Goal: Feedback & Contribution: Submit feedback/report problem

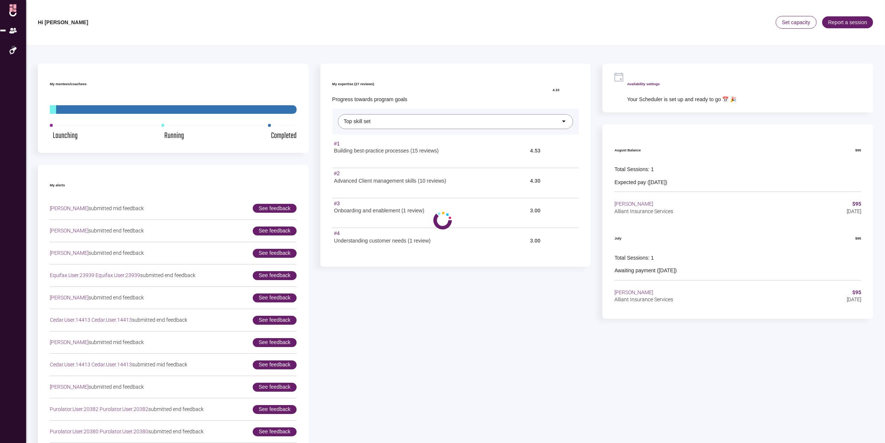
drag, startPoint x: 526, startPoint y: 277, endPoint x: 523, endPoint y: 298, distance: 21.4
click at [833, 17] on span "Report a session" at bounding box center [847, 22] width 51 height 12
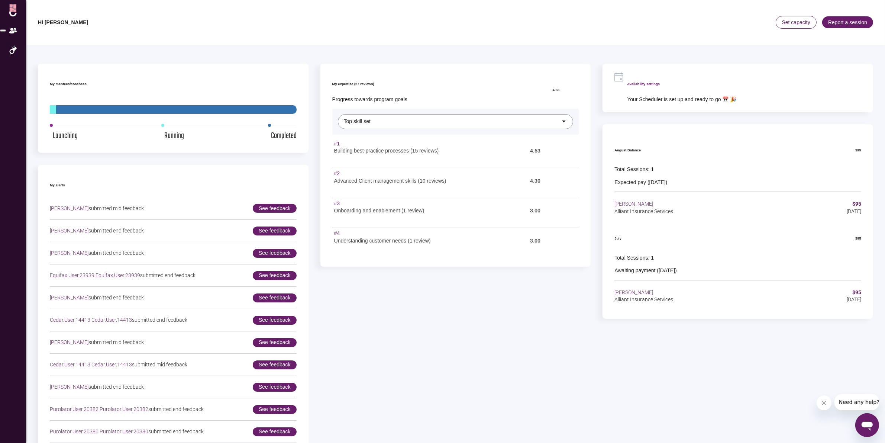
type input "Alliant Insurance Services"
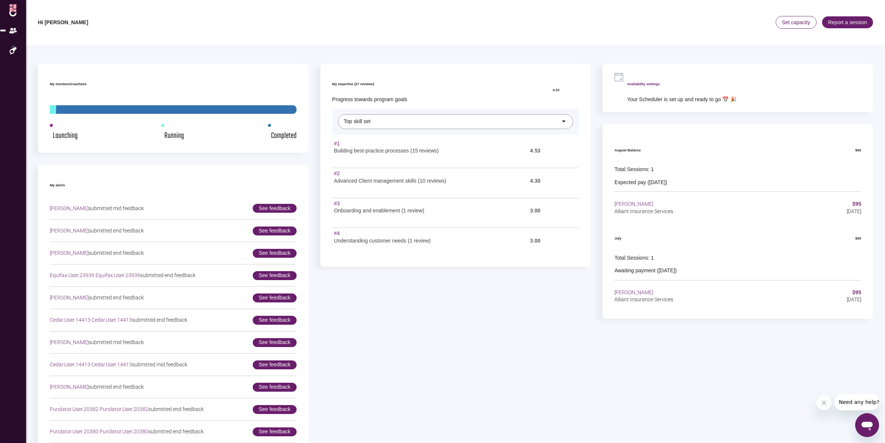
type input "[PERSON_NAME]"
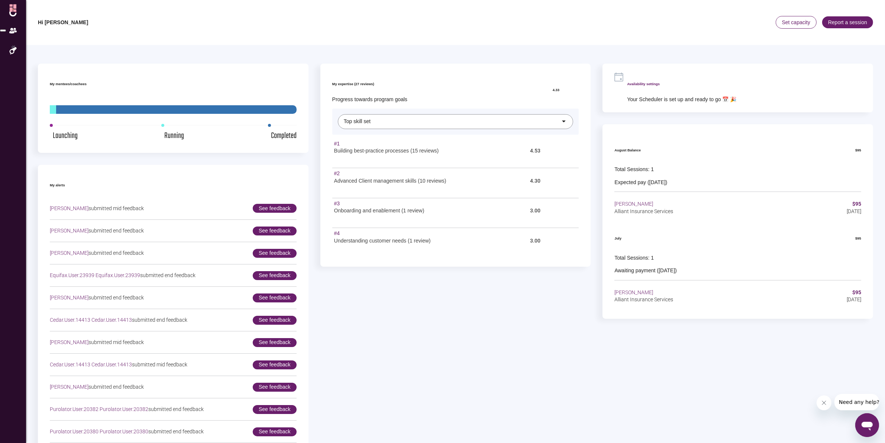
type textarea "How to handle mistakes in ways that address issues, but do not linger on blame."
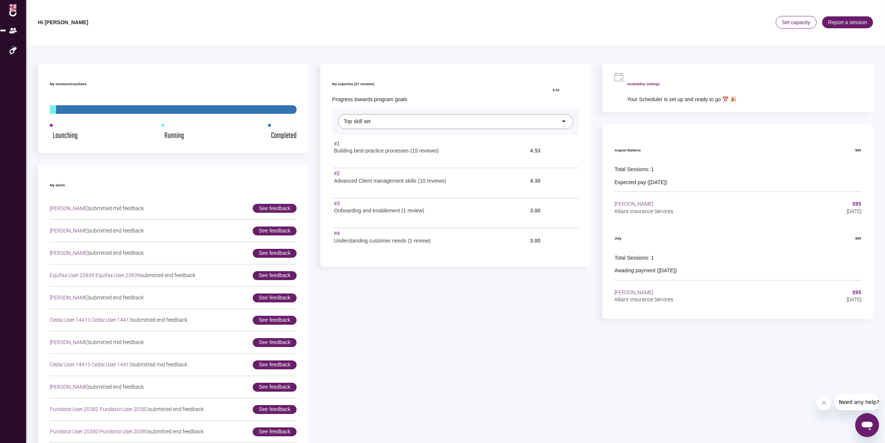
type textarea "Focusing on things to address the issue, scheduling process improvements for la…"
type textarea "Using a framework on how to prioritize and handle things. Seeing how we can be …"
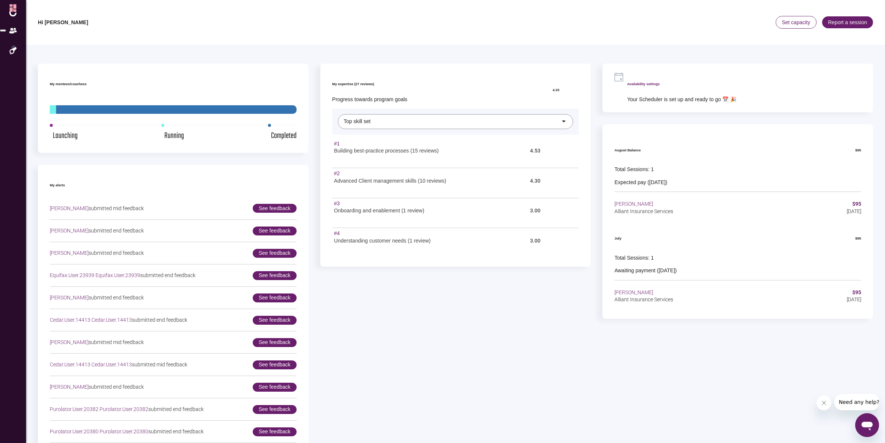
radio input "true"
radio input "false"
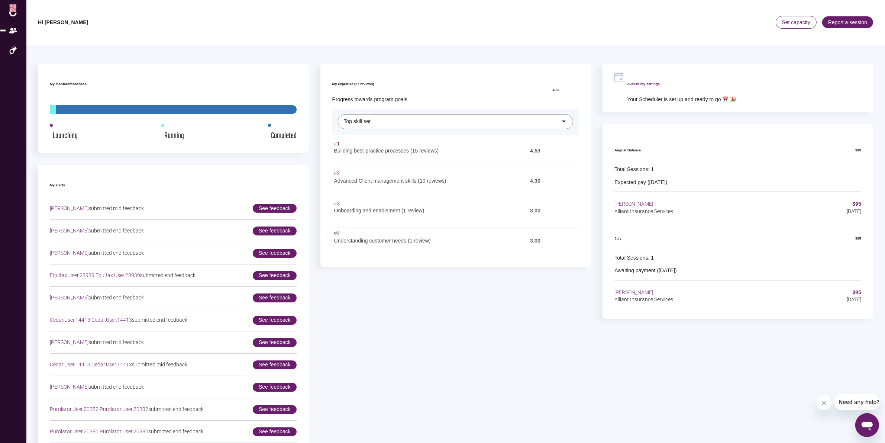
radio input "false"
radio input "true"
